Goal: Task Accomplishment & Management: Use online tool/utility

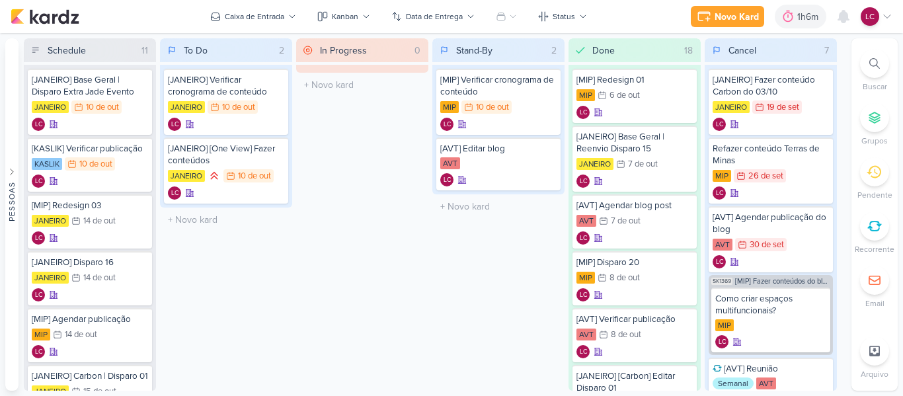
click at [880, 227] on icon at bounding box center [874, 226] width 15 height 15
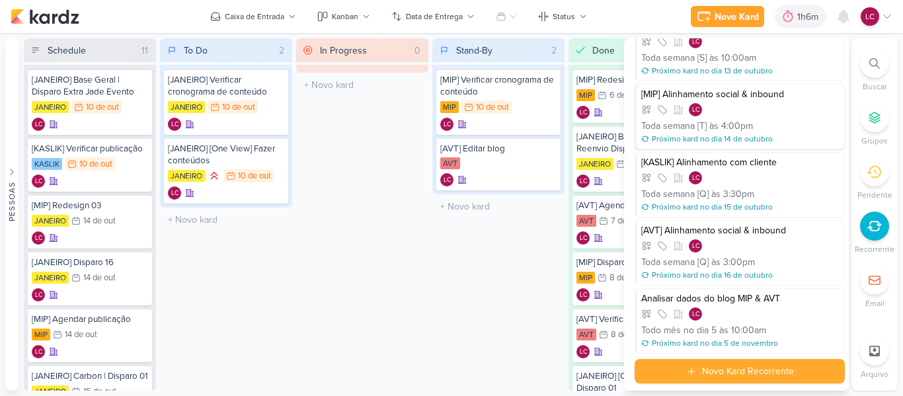
scroll to position [191, 0]
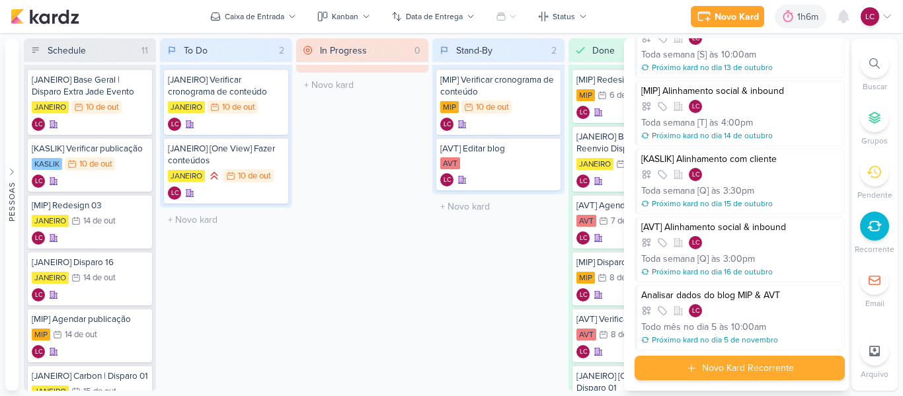
click at [656, 365] on div "Novo Kard Recorrente" at bounding box center [740, 368] width 210 height 24
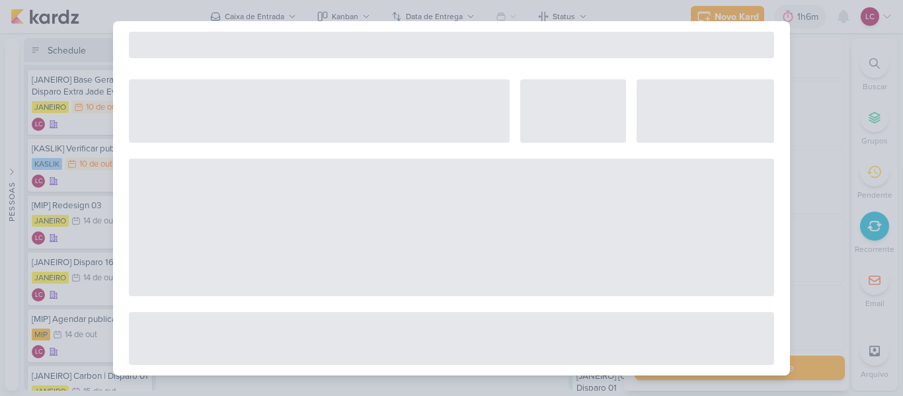
select select "5"
select select "pm"
select select "week"
select select "9"
select select "America/Sao_Paulo"
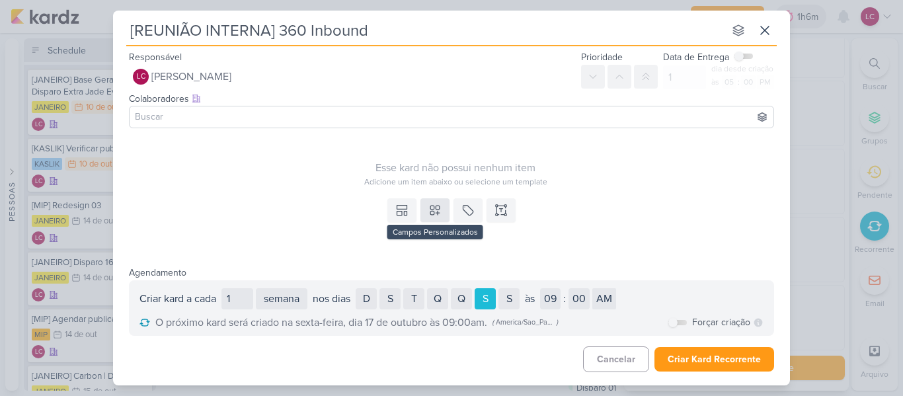
type input "[REUNIÃO INTERNA] 360 Inbound"
click at [440, 215] on icon at bounding box center [434, 210] width 13 height 13
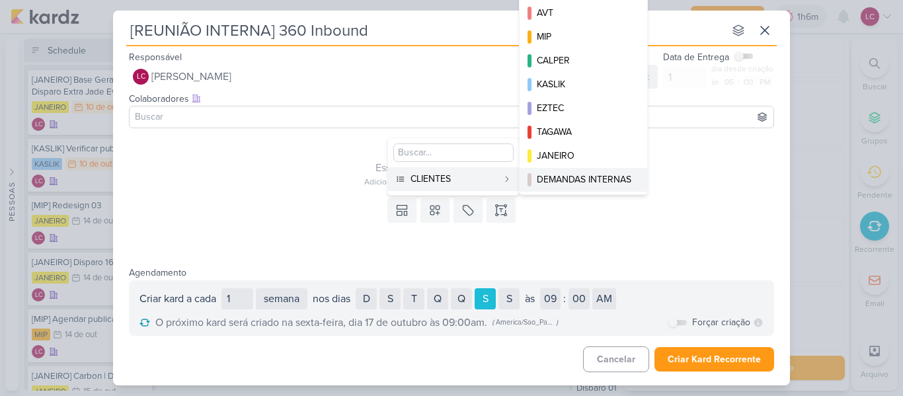
click at [549, 180] on div "DEMANDAS INTERNAS" at bounding box center [584, 180] width 95 height 14
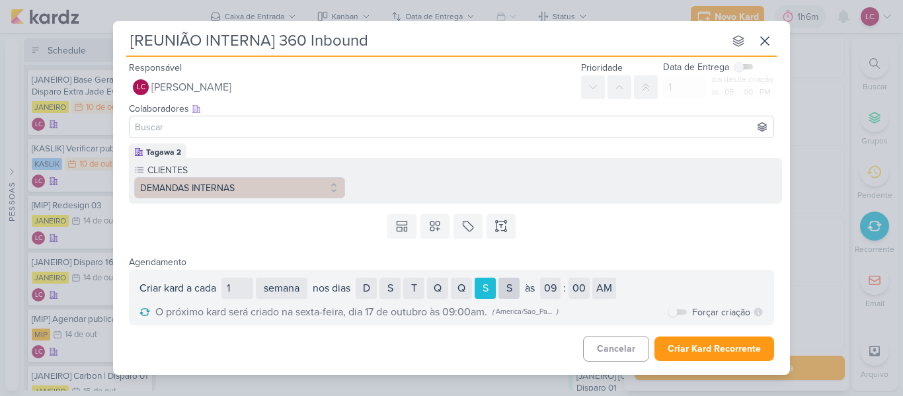
click at [510, 284] on div "S" at bounding box center [508, 288] width 21 height 21
click at [490, 288] on div "S" at bounding box center [485, 288] width 21 height 21
click at [513, 290] on div "S" at bounding box center [508, 288] width 21 height 21
click at [549, 284] on select "01 02 03 04 05 06 07 08 09 10 11 12" at bounding box center [550, 288] width 20 height 21
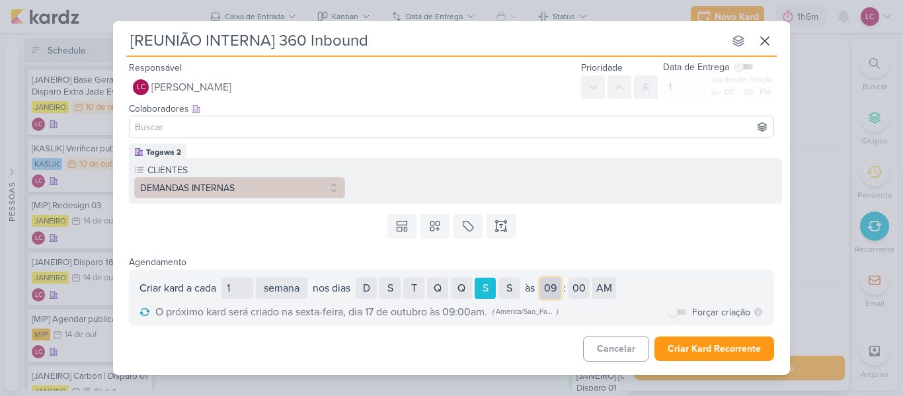
select select "3"
click at [545, 278] on select "01 02 03 04 05 06 07 08 09 10 11 12" at bounding box center [550, 288] width 20 height 21
click at [615, 290] on select "AM PM" at bounding box center [604, 288] width 24 height 21
select select "pm"
click at [598, 278] on select "AM PM" at bounding box center [604, 288] width 24 height 21
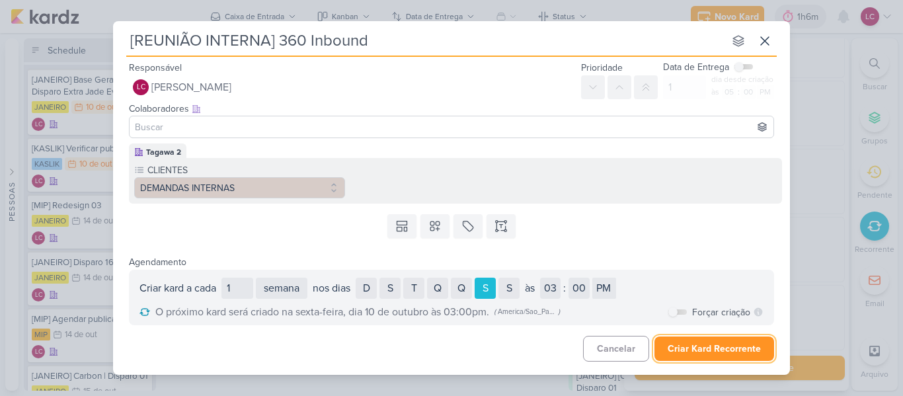
click at [695, 340] on button "Criar Kard Recorrente" at bounding box center [714, 348] width 120 height 24
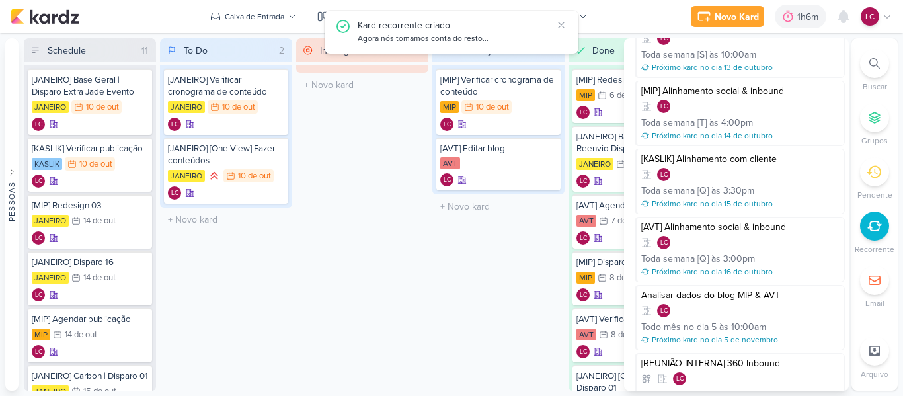
click at [232, 301] on div "To Do 2 Mover Para Esquerda Mover Para Direita [GEOGRAPHIC_DATA] [JANEIRO] Veri…" at bounding box center [226, 214] width 132 height 352
